Goal: Transaction & Acquisition: Obtain resource

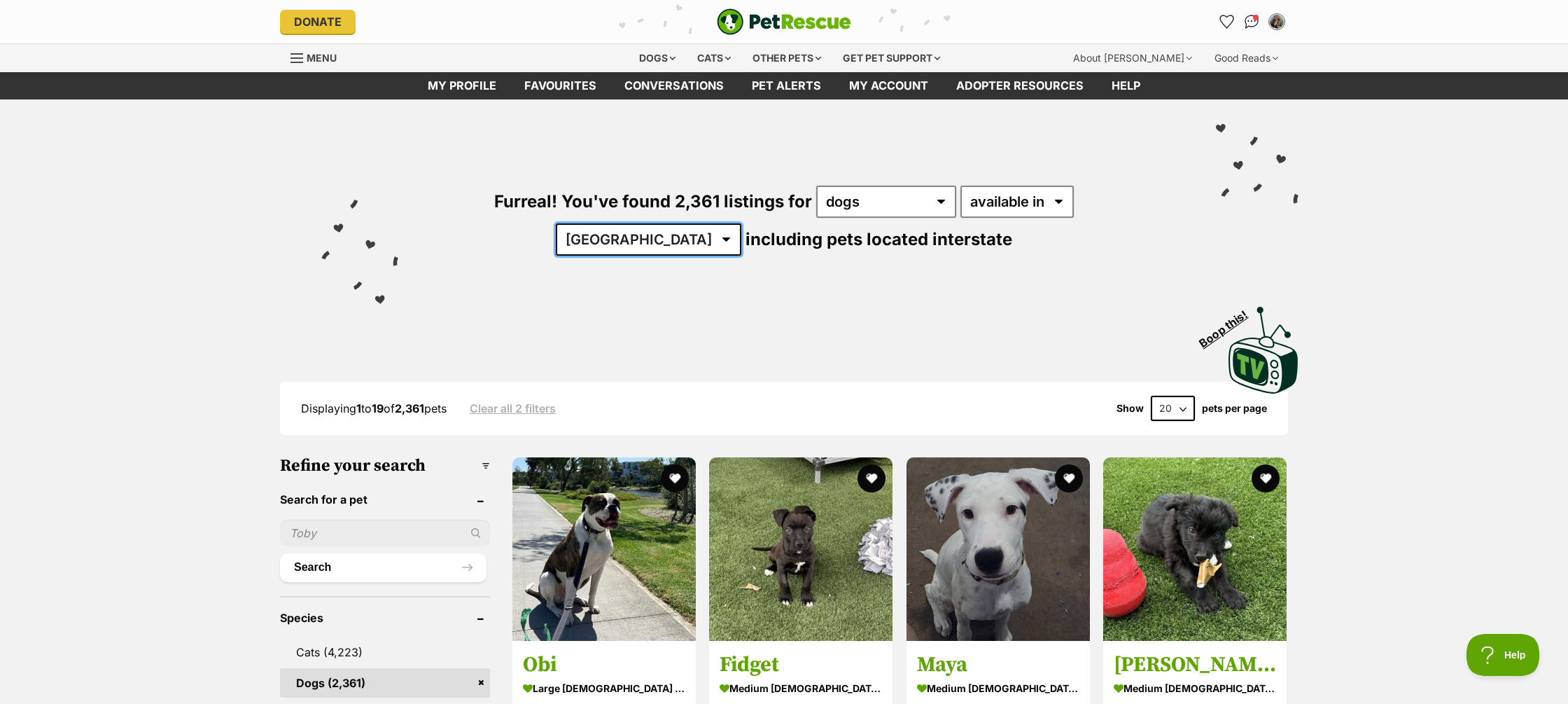
click at [741, 223] on select "Australia ACT NSW NT QLD SA TAS VIC WA" at bounding box center [649, 239] width 186 height 32
select select "WA"
click at [741, 223] on select "Australia ACT NSW NT QLD SA TAS VIC WA" at bounding box center [649, 239] width 186 height 32
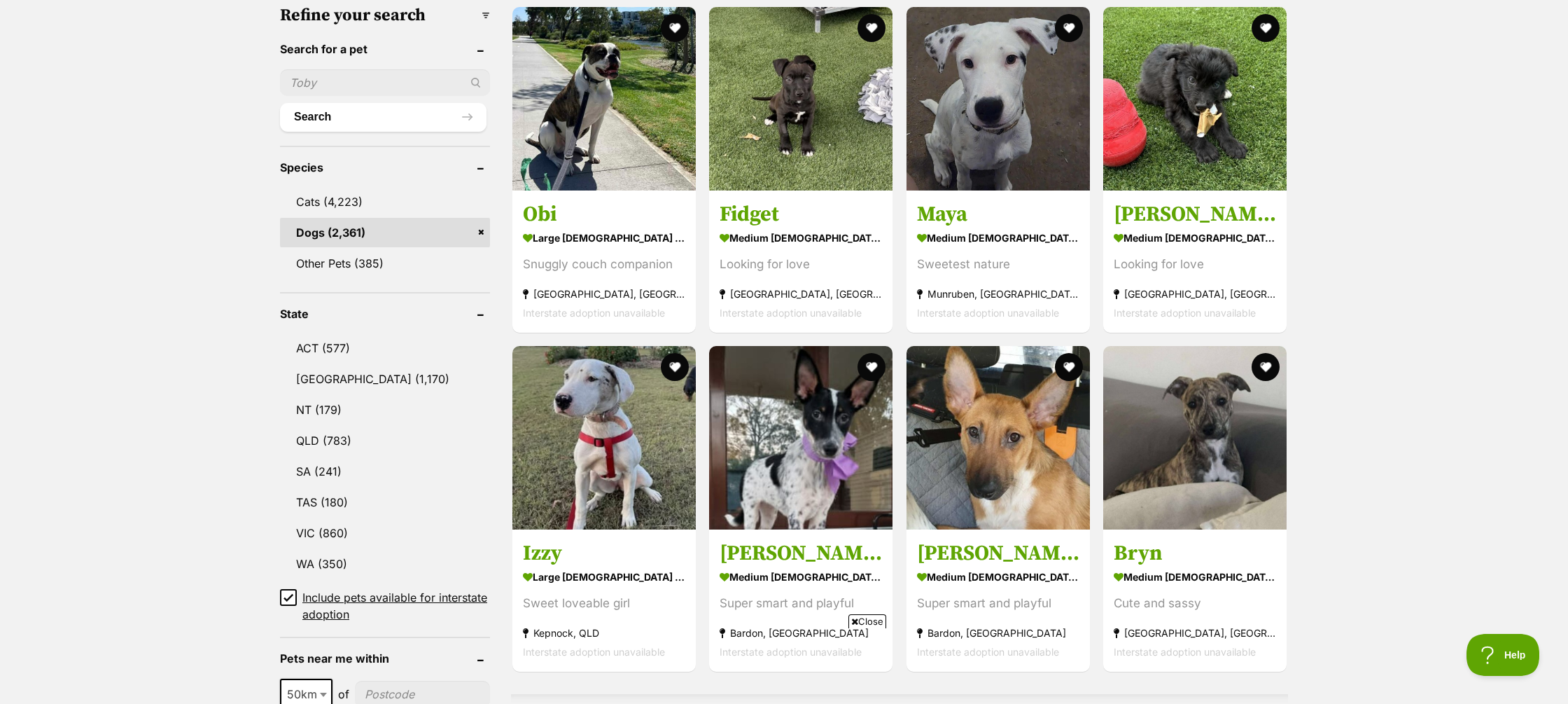
scroll to position [459, 0]
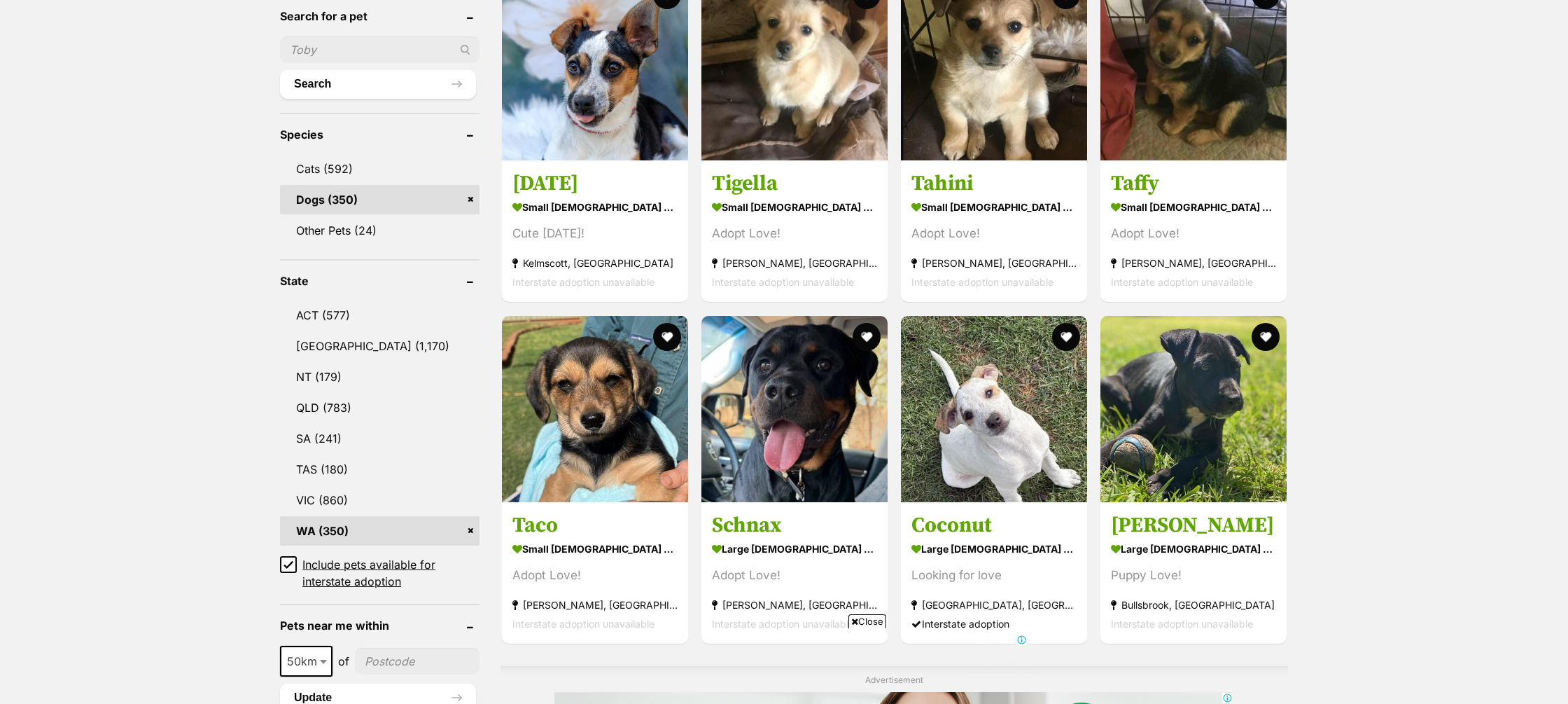
click at [287, 565] on icon at bounding box center [289, 564] width 10 height 10
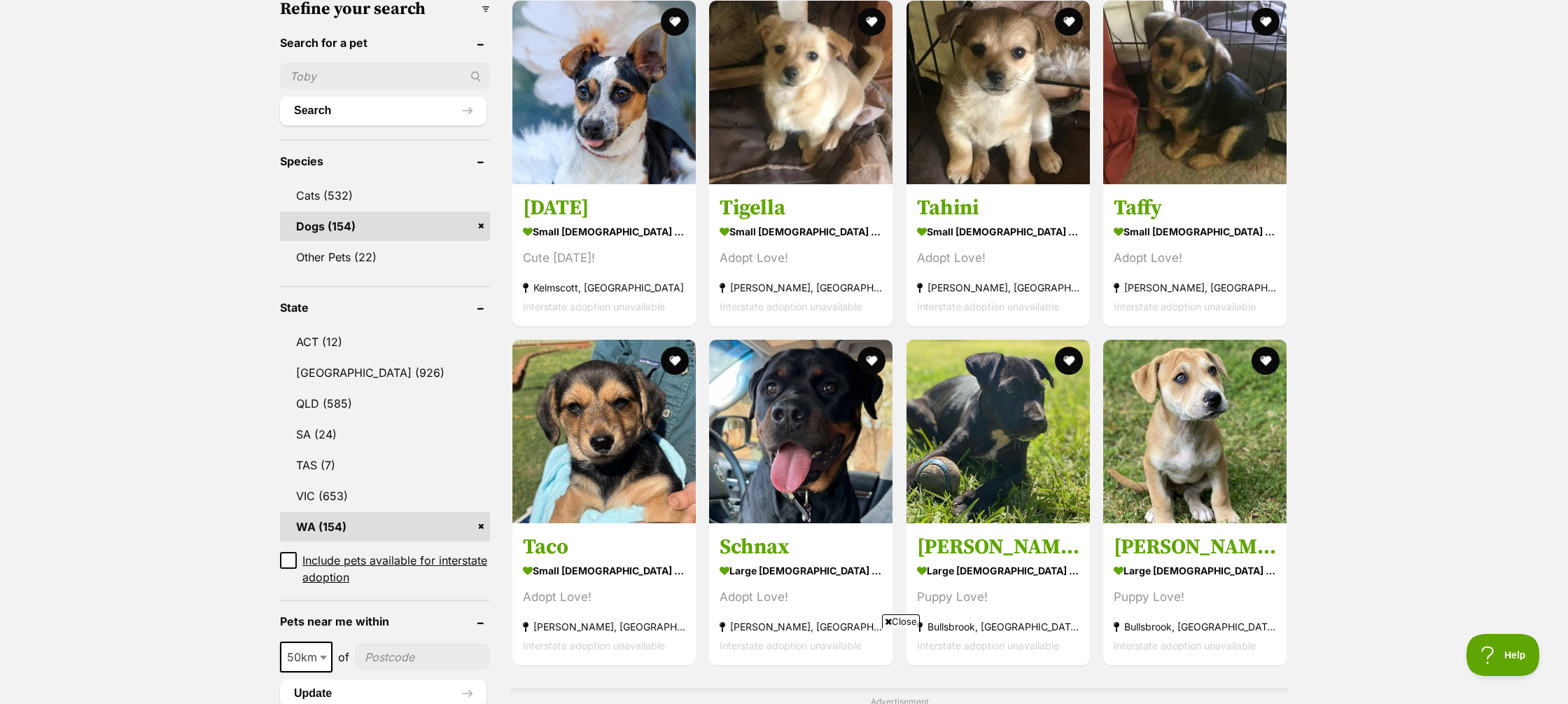
scroll to position [421, 0]
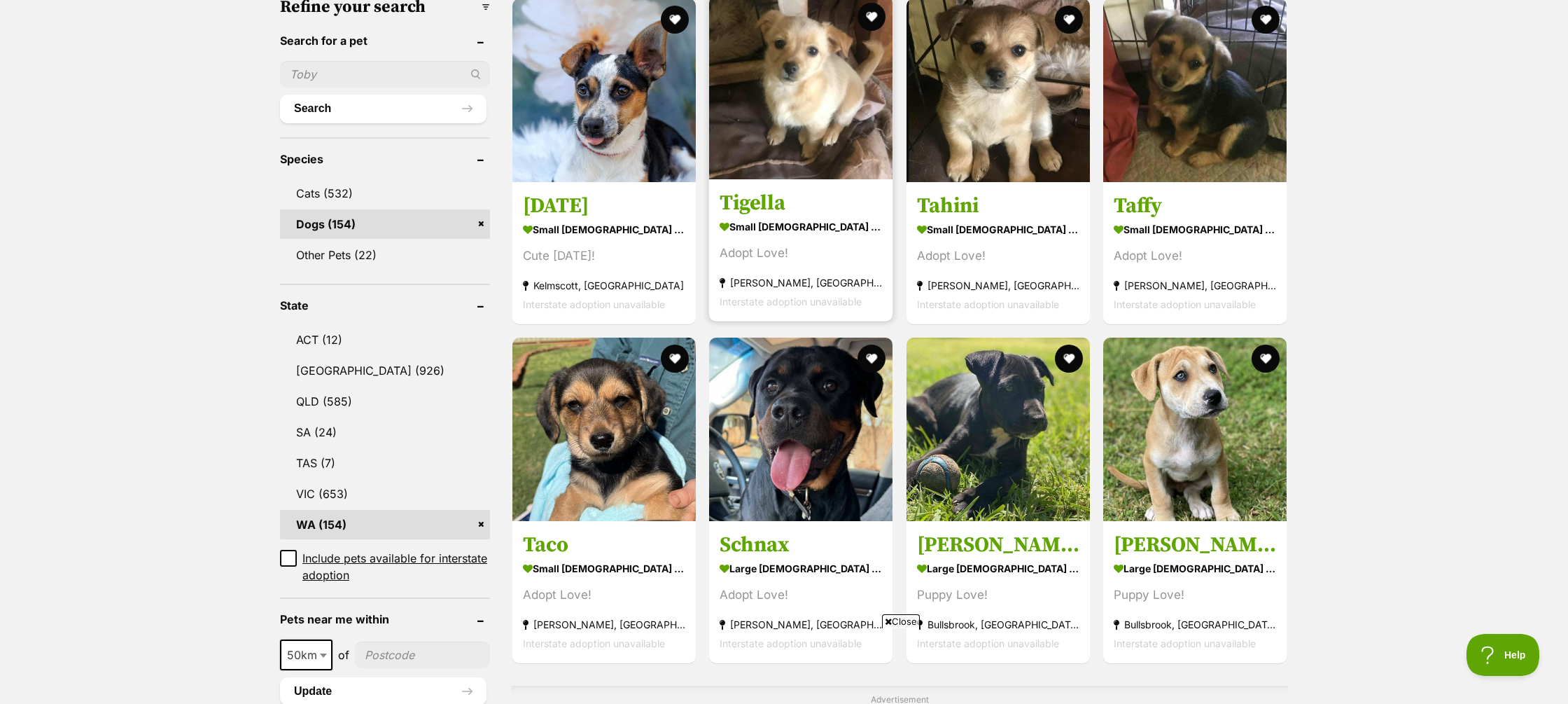
click at [774, 202] on h3 "Tigella" at bounding box center [800, 203] width 162 height 27
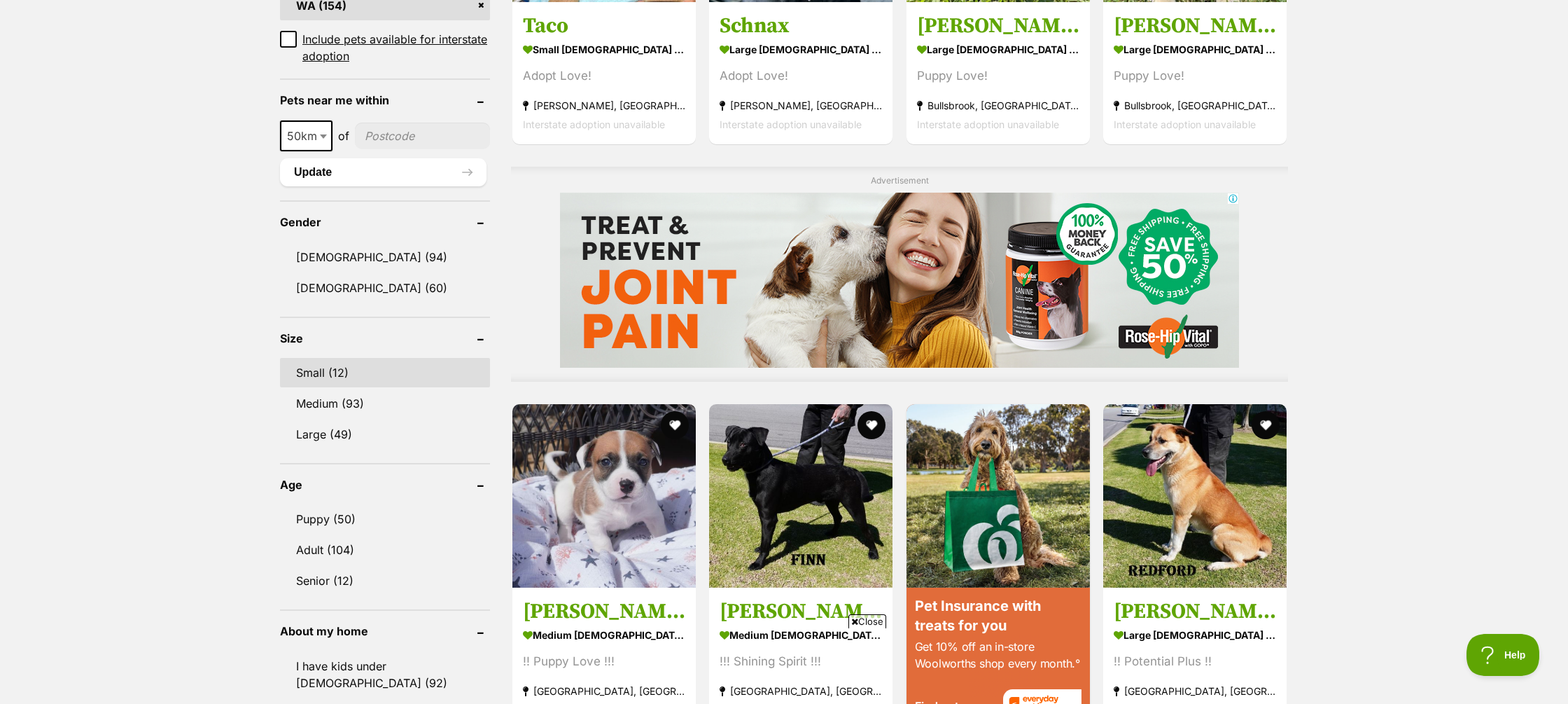
scroll to position [0, 0]
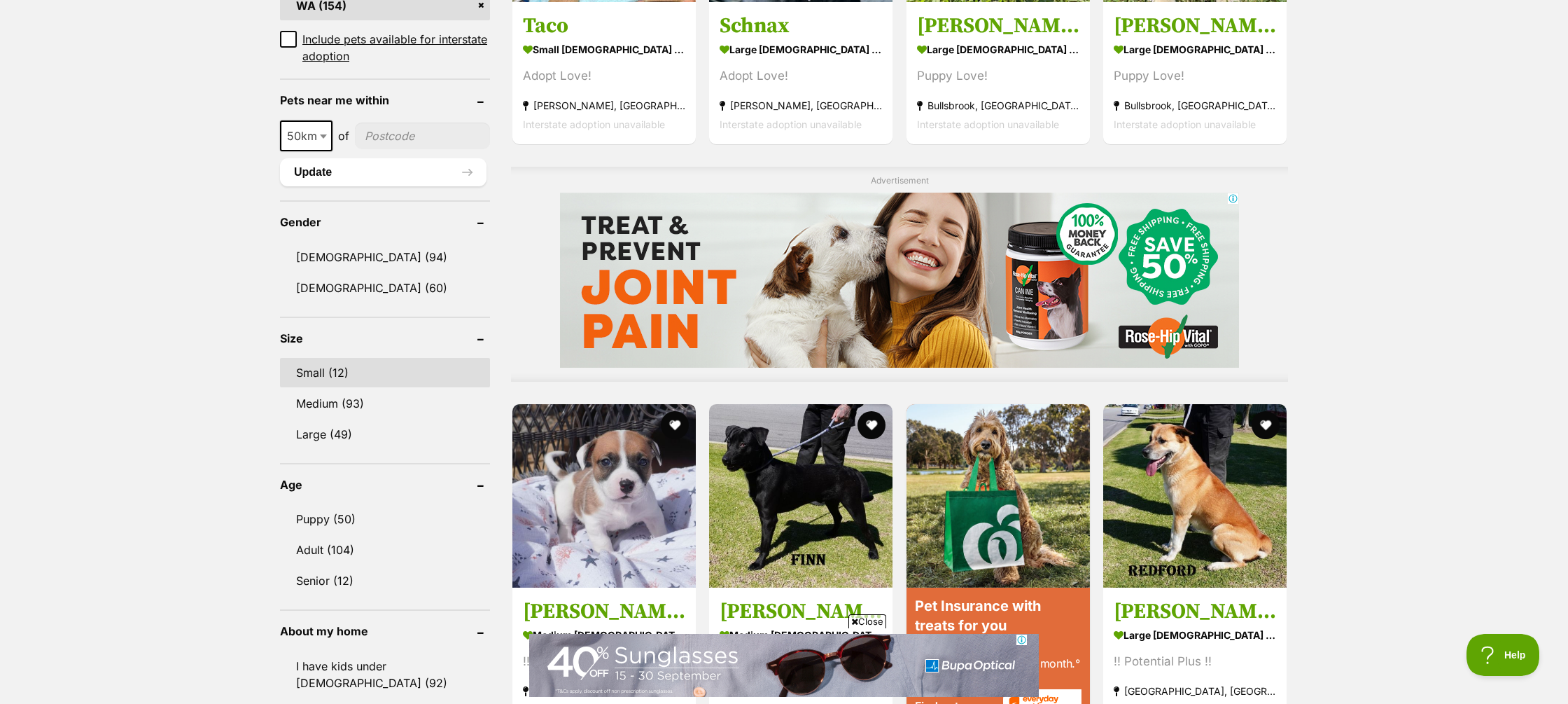
click at [332, 373] on link "Small (12)" at bounding box center [385, 372] width 210 height 30
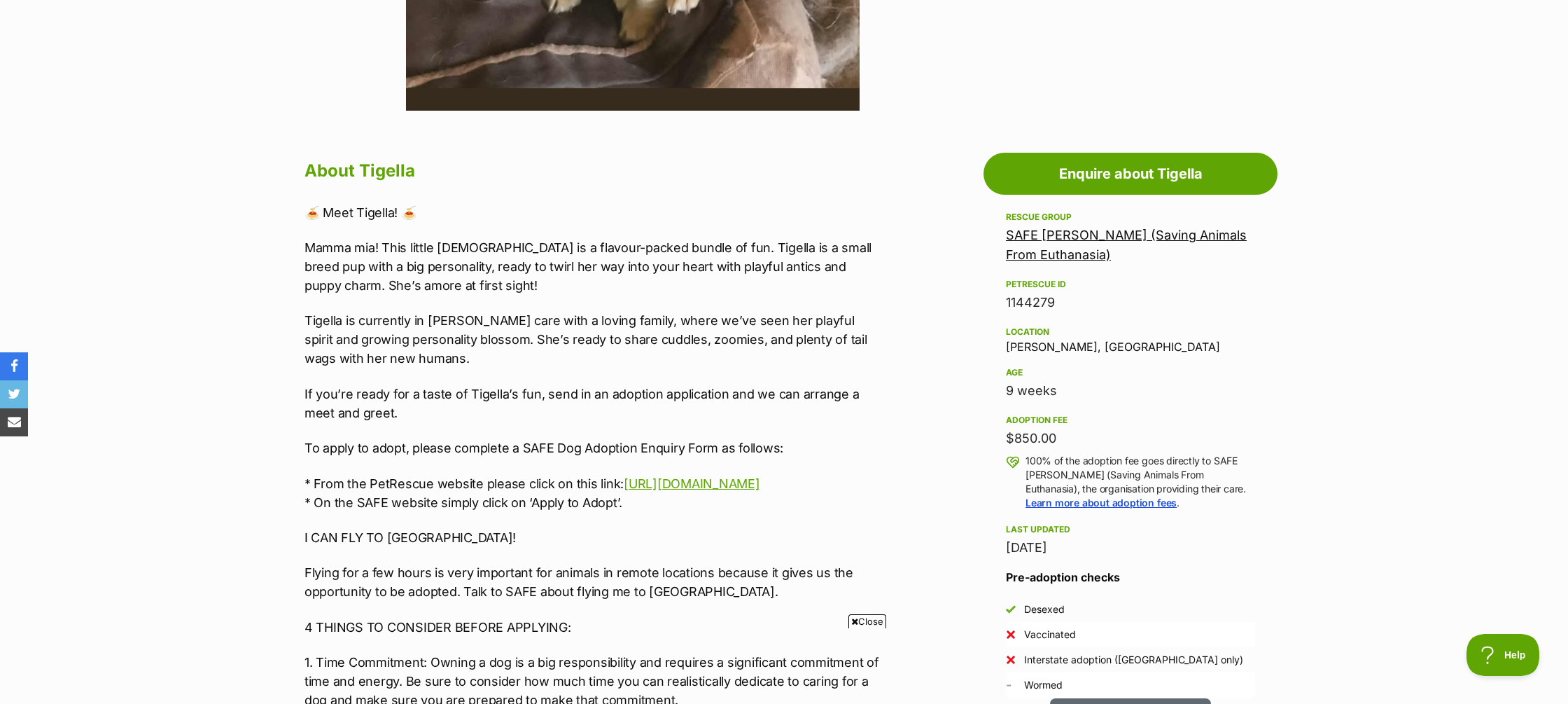
scroll to position [635, 0]
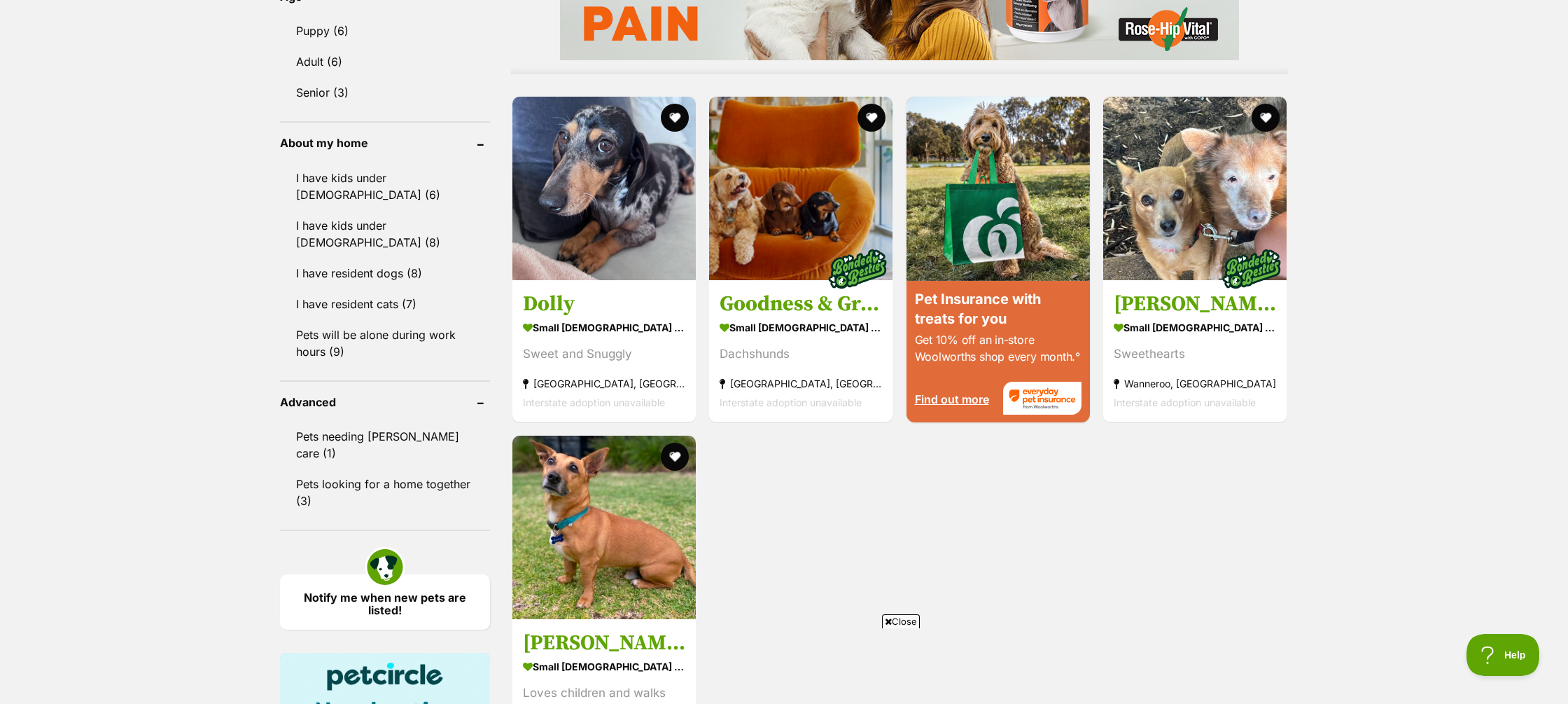
scroll to position [1372, 0]
click at [801, 315] on strong "small [DEMOGRAPHIC_DATA] Dog" at bounding box center [800, 325] width 162 height 20
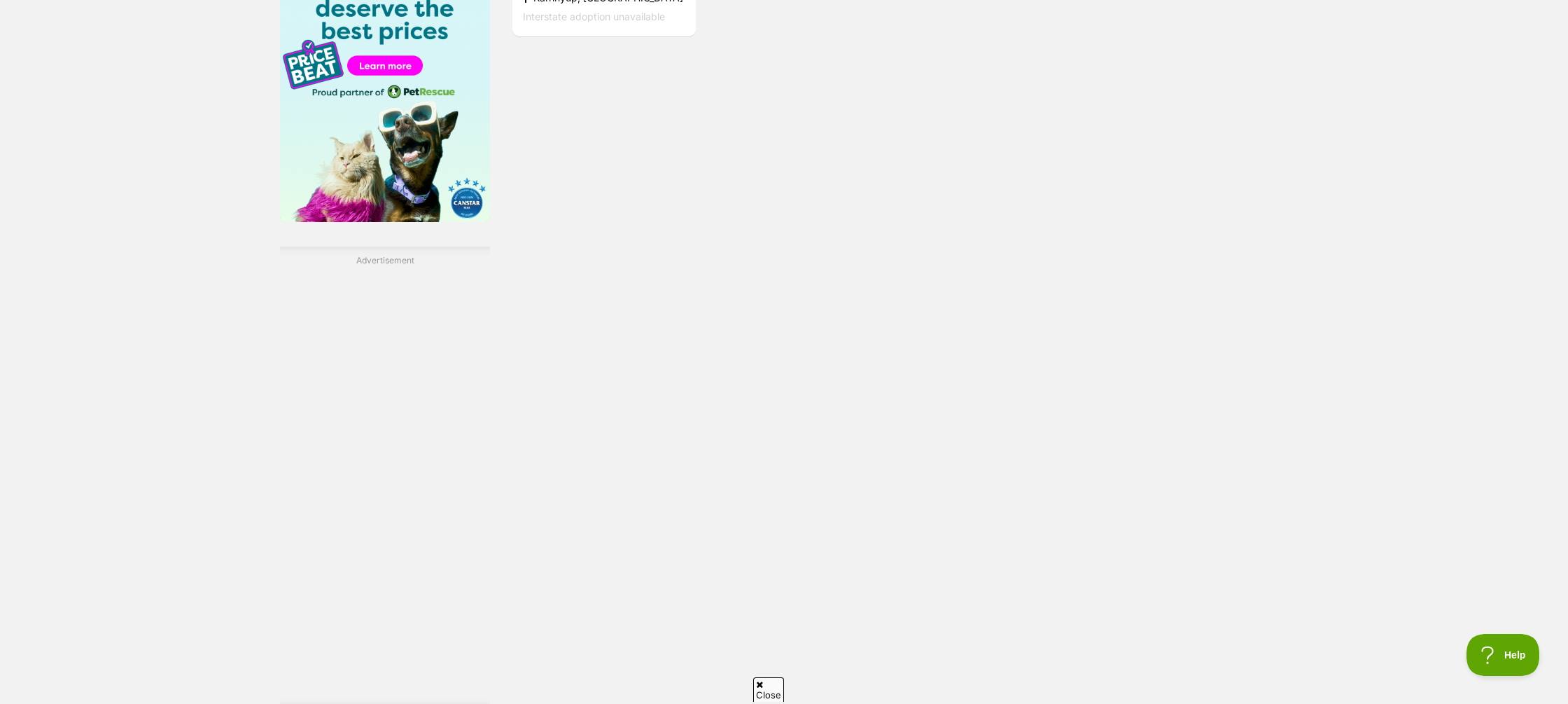
scroll to position [0, 0]
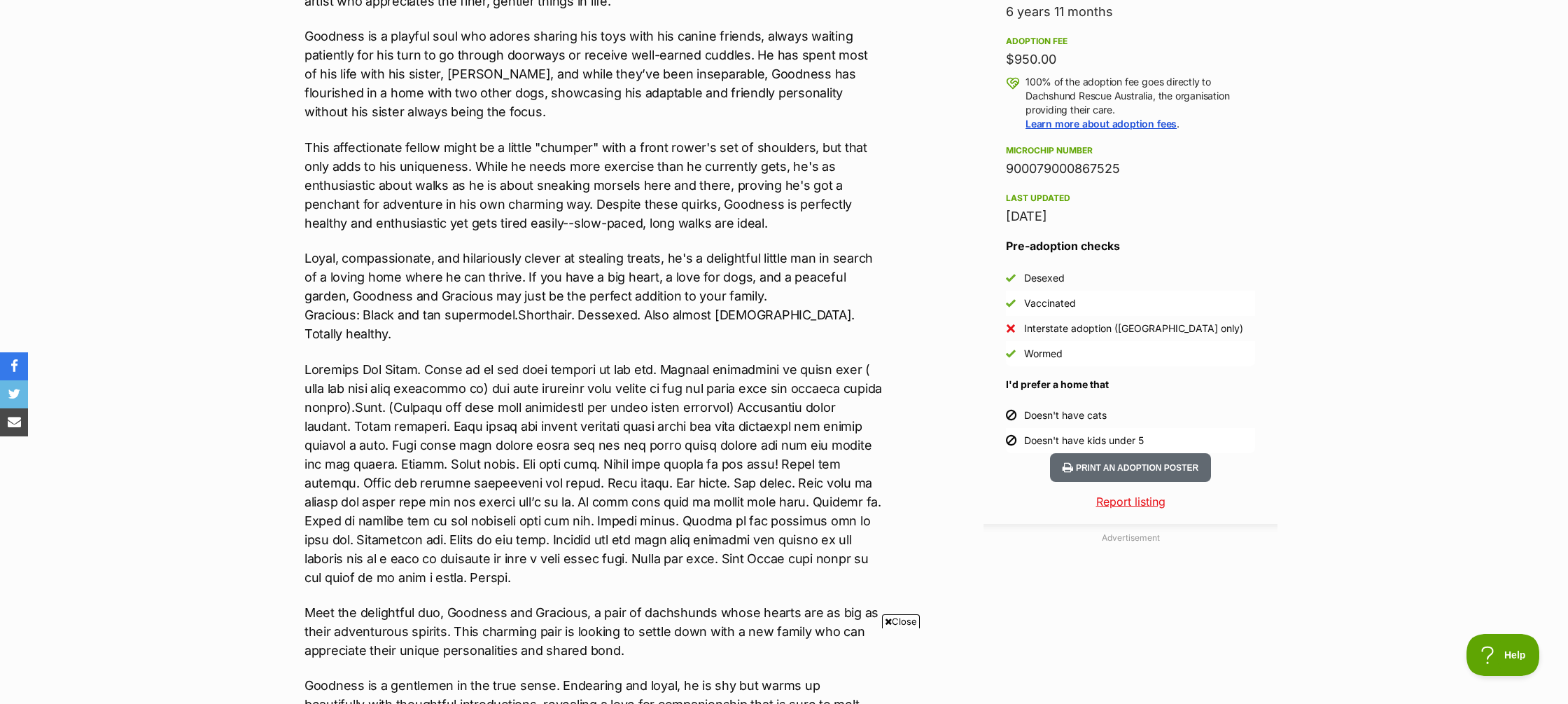
scroll to position [1011, 0]
